Goal: Task Accomplishment & Management: Manage account settings

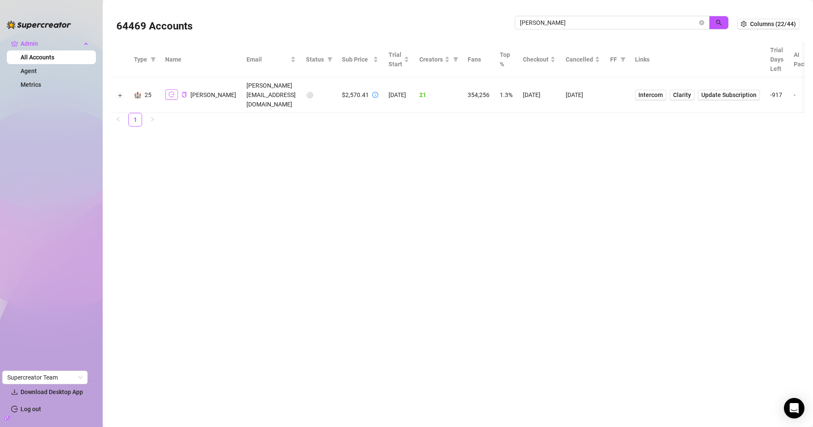
click at [171, 92] on icon "logout" at bounding box center [172, 95] width 6 height 6
click at [545, 26] on input "doris talent" at bounding box center [609, 22] width 178 height 9
type input "cleary"
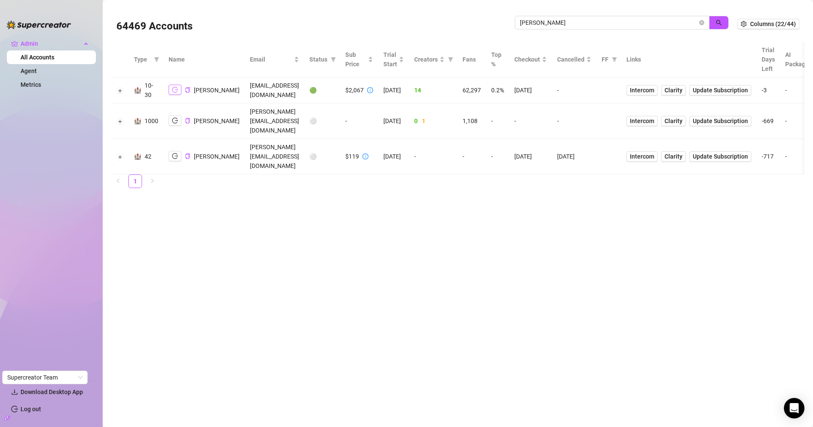
click at [175, 87] on icon "logout" at bounding box center [175, 90] width 6 height 6
click at [122, 89] on button "Expand row" at bounding box center [120, 90] width 7 height 7
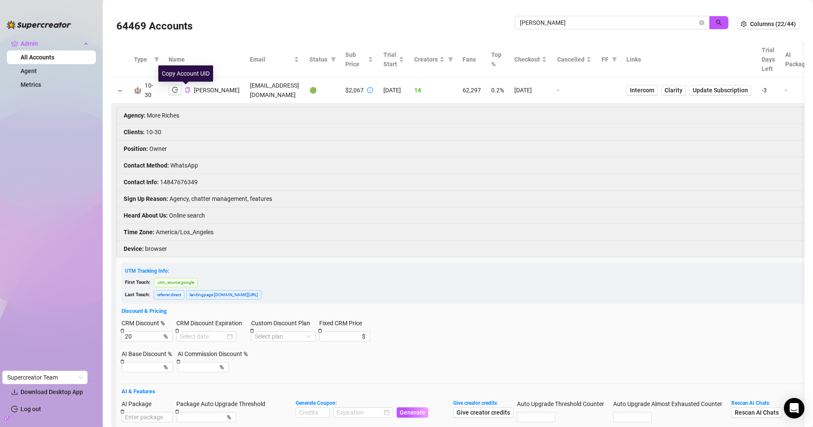
click at [189, 89] on div "Morgan Cleary" at bounding box center [204, 90] width 71 height 11
click at [185, 90] on icon "copy" at bounding box center [188, 90] width 6 height 6
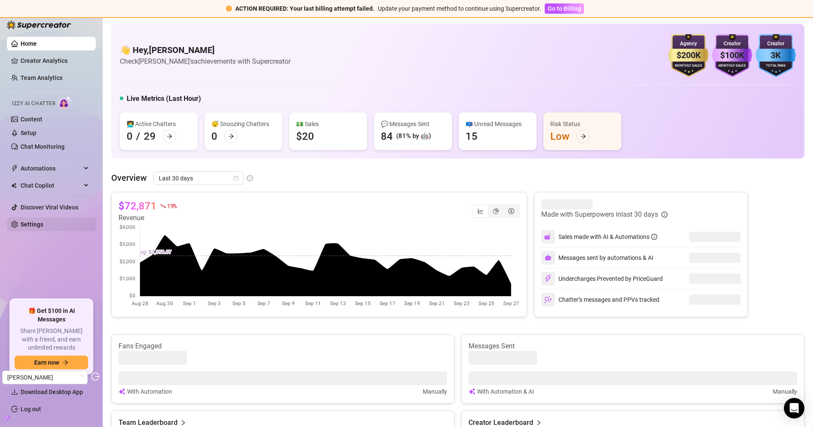
click at [43, 226] on link "Settings" at bounding box center [32, 224] width 23 height 7
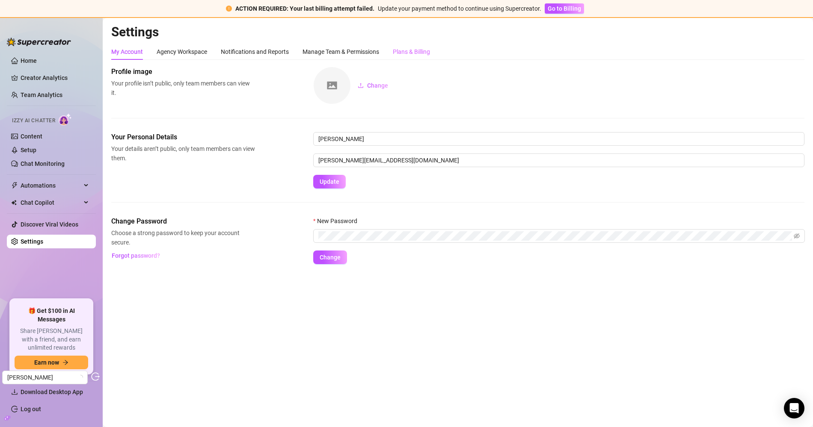
click at [418, 59] on div "Plans & Billing" at bounding box center [411, 52] width 37 height 16
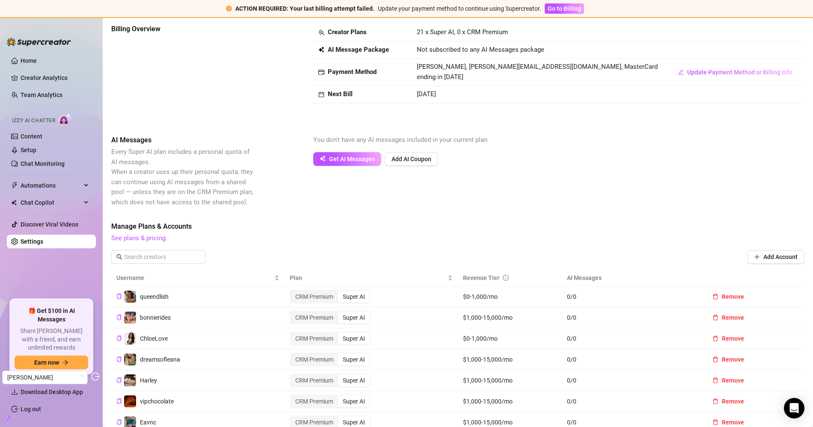
scroll to position [75, 0]
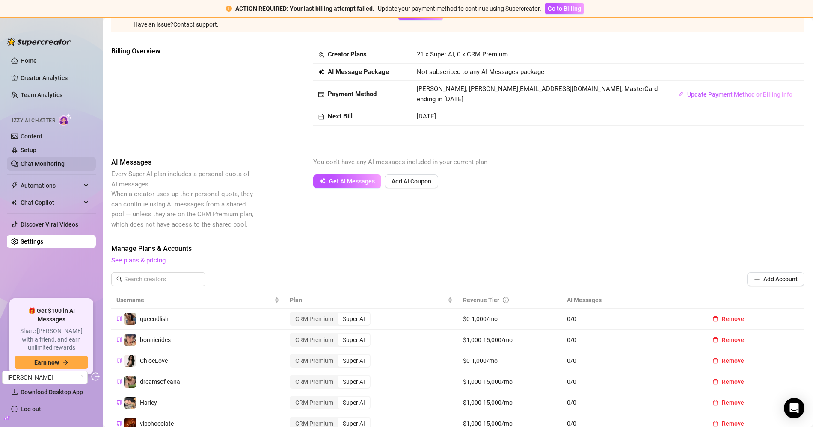
click at [65, 163] on link "Chat Monitoring" at bounding box center [43, 163] width 44 height 7
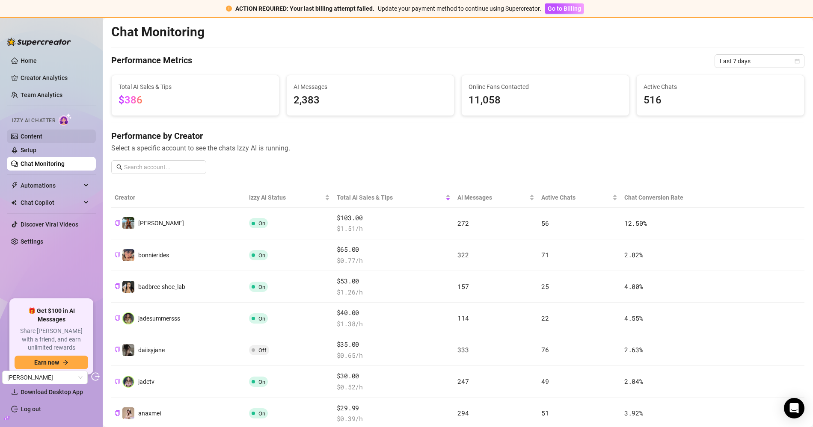
click at [42, 140] on link "Content" at bounding box center [32, 136] width 22 height 7
click at [36, 150] on link "Setup" at bounding box center [29, 150] width 16 height 7
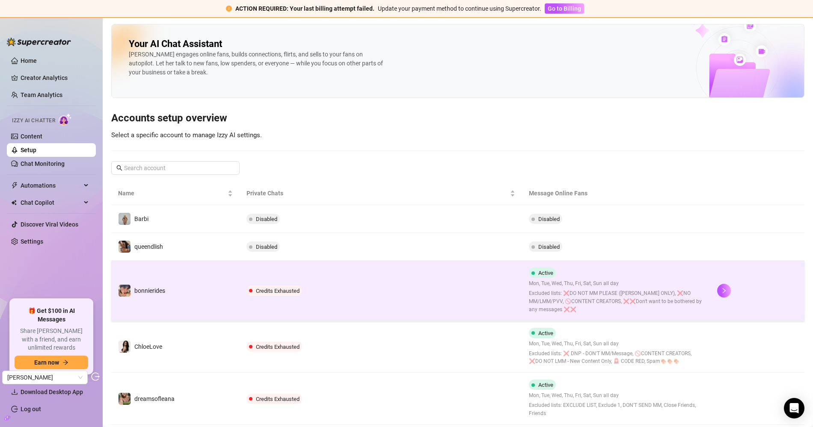
scroll to position [9, 0]
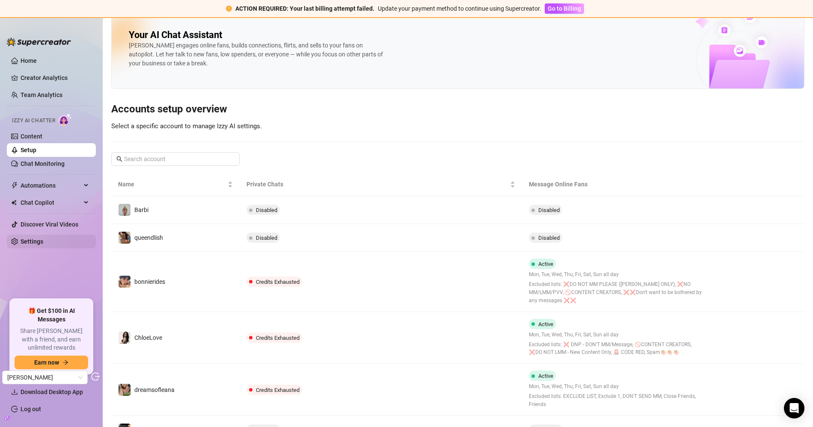
click at [43, 245] on link "Settings" at bounding box center [32, 241] width 23 height 7
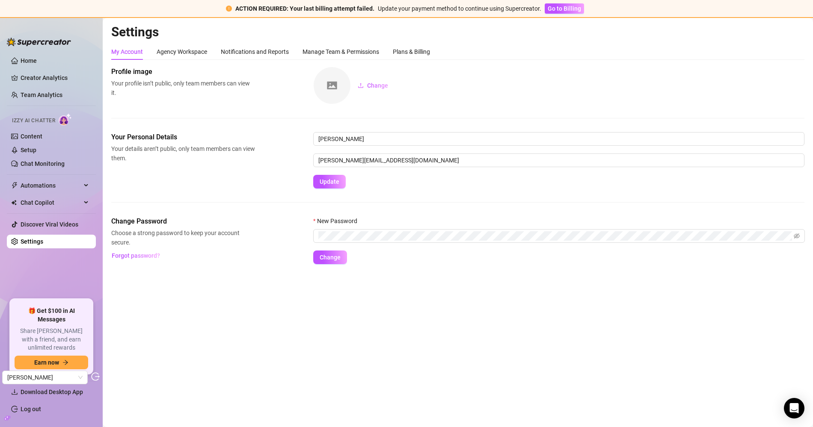
click at [411, 41] on div "Settings My Account Agency Workspace Notifications and Reports Manage Team & Pe…" at bounding box center [457, 149] width 693 height 251
drag, startPoint x: 408, startPoint y: 47, endPoint x: 407, endPoint y: 51, distance: 4.4
click at [408, 47] on div "Plans & Billing" at bounding box center [411, 51] width 37 height 9
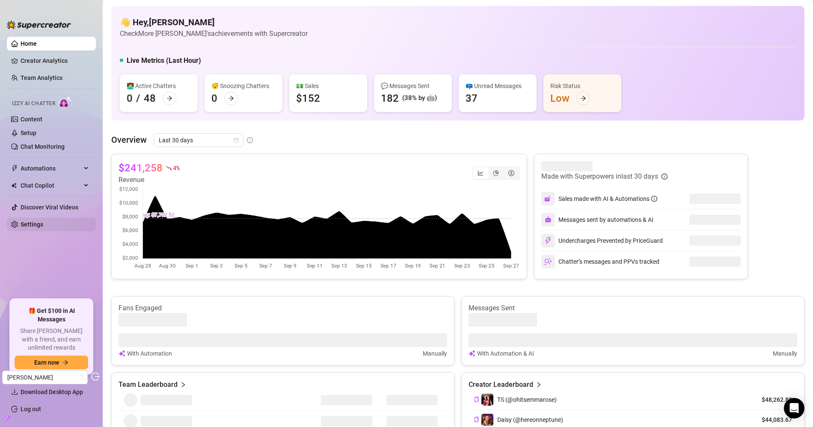
click at [43, 224] on link "Settings" at bounding box center [32, 224] width 23 height 7
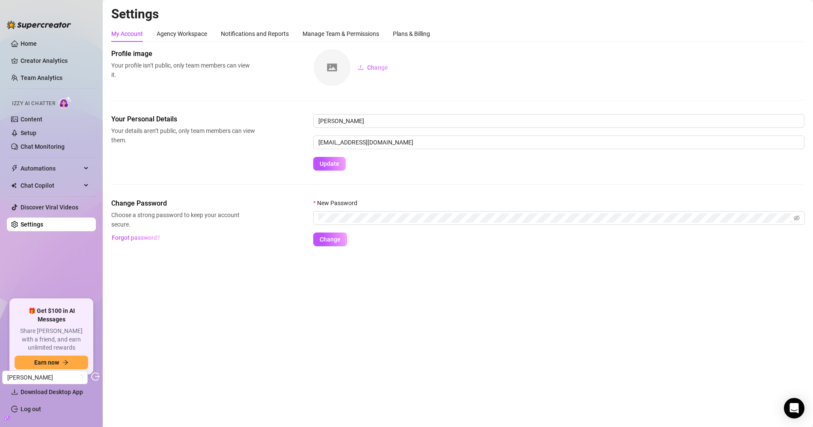
click at [411, 23] on div "Settings My Account Agency Workspace Notifications and Reports Manage Team & Pe…" at bounding box center [457, 131] width 693 height 251
click at [406, 30] on div "Plans & Billing" at bounding box center [411, 33] width 37 height 9
